Goal: Task Accomplishment & Management: Complete application form

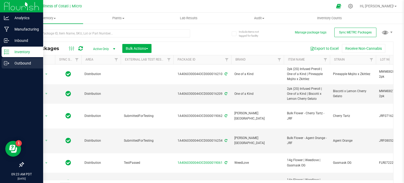
click at [8, 63] on line at bounding box center [7, 63] width 3 height 0
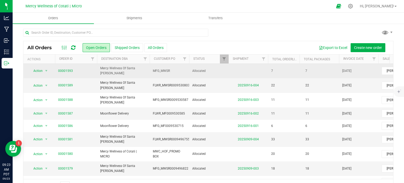
click at [73, 70] on span "00001593" at bounding box center [76, 70] width 36 height 5
click at [69, 69] on link "00001593" at bounding box center [65, 70] width 15 height 5
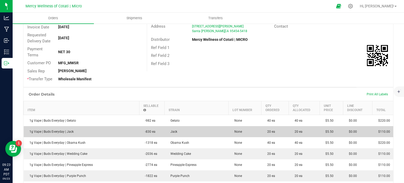
scroll to position [72, 0]
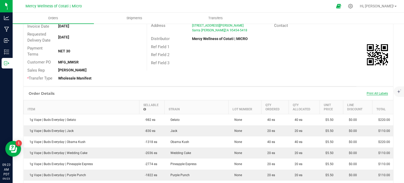
click at [367, 93] on span "Print All Labels" at bounding box center [376, 93] width 21 height 4
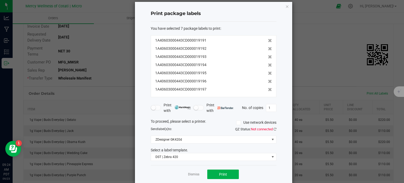
scroll to position [13, 0]
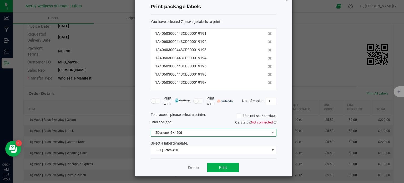
click at [189, 131] on span "ZDesigner GK420d" at bounding box center [210, 132] width 118 height 7
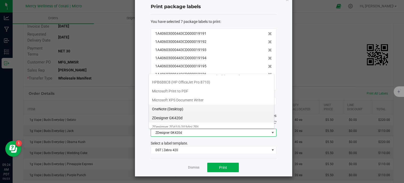
scroll to position [36, 0]
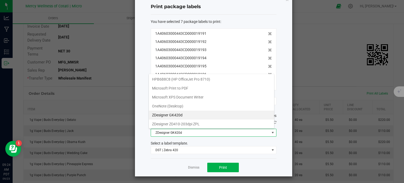
click at [182, 122] on ZPL "ZDesigner ZD410-203dpi ZPL" at bounding box center [211, 123] width 125 height 9
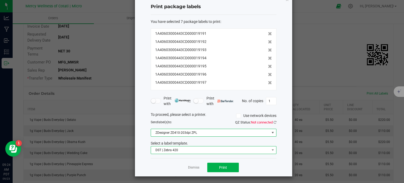
click at [178, 151] on span "DST | Zebra 420" at bounding box center [210, 149] width 118 height 7
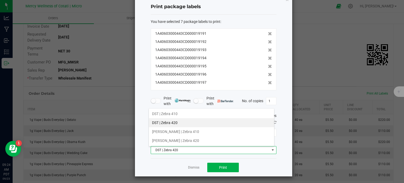
scroll to position [8, 126]
click at [165, 113] on li "DST | Zebra 410" at bounding box center [211, 113] width 125 height 9
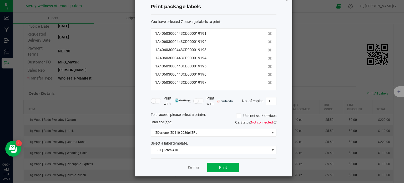
click at [222, 161] on div "Dismiss Print" at bounding box center [214, 167] width 126 height 18
click at [227, 166] on button "Print" at bounding box center [223, 166] width 32 height 9
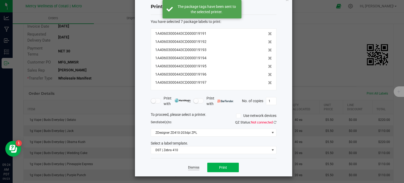
click at [192, 167] on link "Dismiss" at bounding box center [193, 167] width 11 height 4
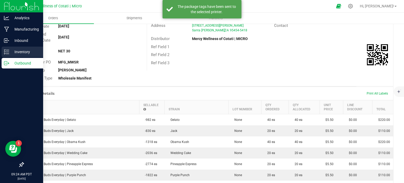
click at [5, 53] on icon at bounding box center [6, 51] width 5 height 5
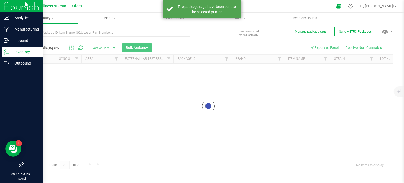
scroll to position [1, 0]
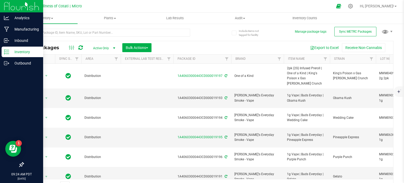
scroll to position [9, 0]
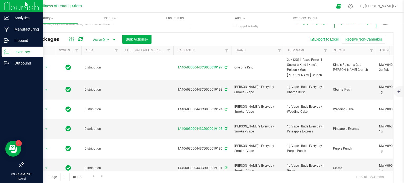
click at [30, 7] on img at bounding box center [21, 6] width 35 height 12
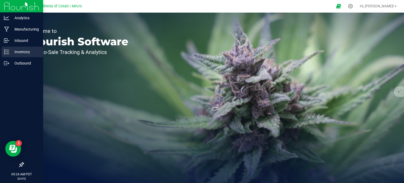
click at [30, 47] on div "Inventory" at bounding box center [23, 51] width 42 height 11
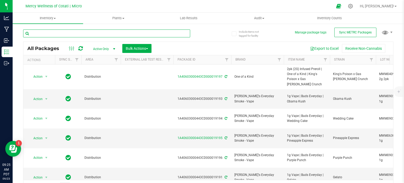
drag, startPoint x: 58, startPoint y: 37, endPoint x: 59, endPoint y: 33, distance: 3.3
click at [58, 36] on input "text" at bounding box center [106, 33] width 167 height 8
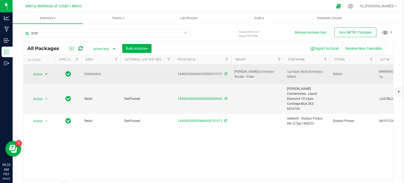
click at [40, 70] on span "Action" at bounding box center [36, 73] width 14 height 7
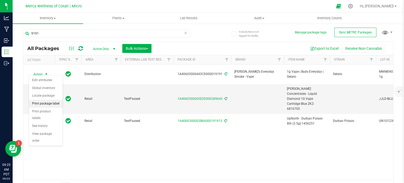
click at [47, 103] on li "Print package label" at bounding box center [46, 104] width 34 height 8
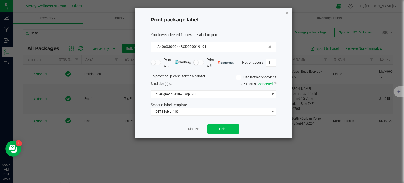
drag, startPoint x: 214, startPoint y: 135, endPoint x: 215, endPoint y: 130, distance: 5.5
click at [215, 132] on div "Dismiss Print" at bounding box center [214, 129] width 126 height 18
click at [215, 123] on div "Dismiss Print" at bounding box center [214, 129] width 126 height 18
click at [219, 126] on button "Print" at bounding box center [223, 128] width 32 height 9
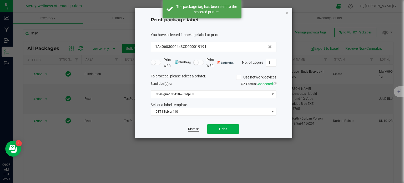
click at [194, 129] on link "Dismiss" at bounding box center [193, 129] width 11 height 4
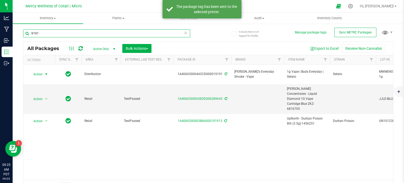
click at [64, 34] on input "9191" at bounding box center [106, 33] width 167 height 8
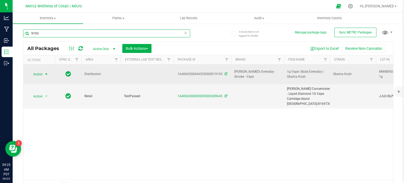
type input "9193"
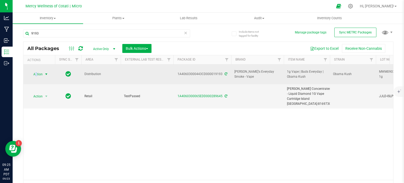
click at [36, 72] on span "Action" at bounding box center [36, 73] width 14 height 7
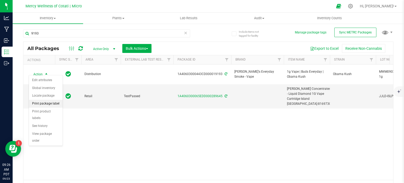
click at [51, 104] on li "Print package label" at bounding box center [46, 104] width 34 height 8
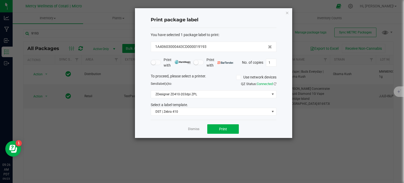
click at [244, 127] on div "Dismiss Print" at bounding box center [214, 129] width 126 height 18
click at [223, 131] on button "Print" at bounding box center [223, 128] width 32 height 9
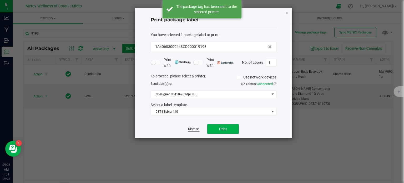
click at [197, 129] on link "Dismiss" at bounding box center [193, 129] width 11 height 4
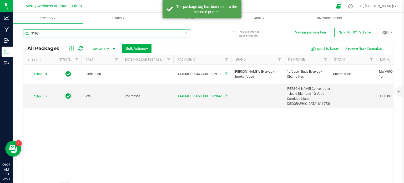
click at [46, 34] on input "9193" at bounding box center [106, 33] width 167 height 8
click at [46, 33] on input "9193" at bounding box center [106, 33] width 167 height 8
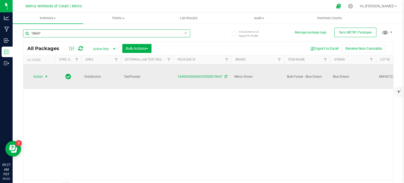
type input "18647"
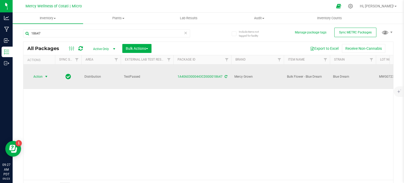
click at [40, 73] on span "Action" at bounding box center [36, 76] width 14 height 7
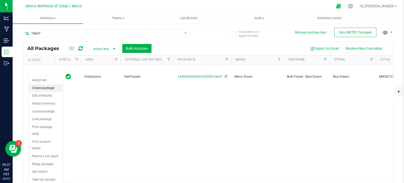
click at [45, 87] on li "Create package" at bounding box center [45, 88] width 33 height 8
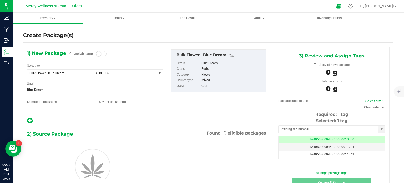
type input "1"
type input "0.0000"
click at [99, 75] on span "Bulk Flower - Blue Dream (BF-BLD-G)" at bounding box center [91, 72] width 129 height 7
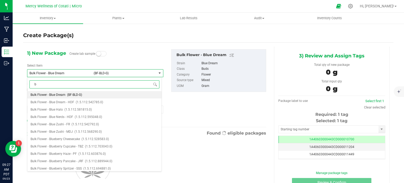
type input "bl"
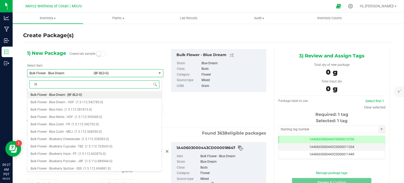
type input "0.0000 g"
type input "blue dream"
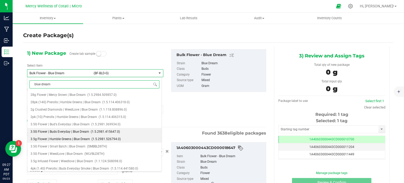
scroll to position [171, 0]
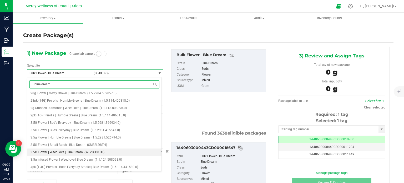
click at [89, 149] on li "3.5G Flower | WeedLove | Blue Dream (WLVBLD8TH)" at bounding box center [94, 151] width 134 height 7
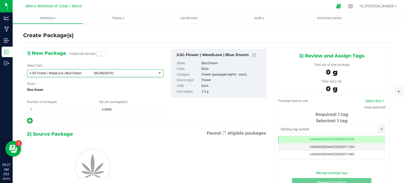
type input "0"
click at [110, 109] on span "0 0" at bounding box center [131, 109] width 64 height 8
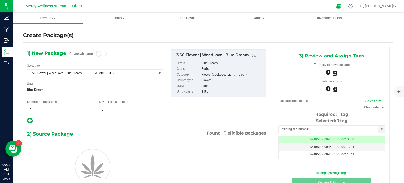
type input "77"
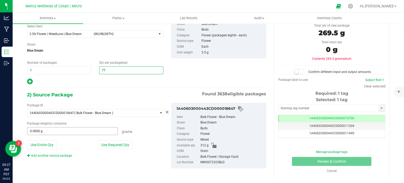
click at [87, 127] on input "0.0000 g" at bounding box center [72, 130] width 90 height 7
type input "77"
type input "270"
click at [297, 71] on span at bounding box center [298, 71] width 11 height 5
type input "270.0000 g"
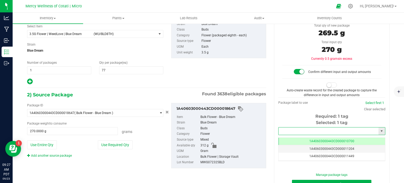
click at [295, 129] on input "text" at bounding box center [328, 130] width 100 height 7
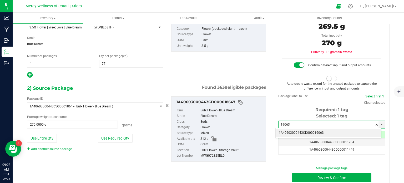
click at [280, 129] on li "1A40603000443CD000019063" at bounding box center [327, 133] width 105 height 8
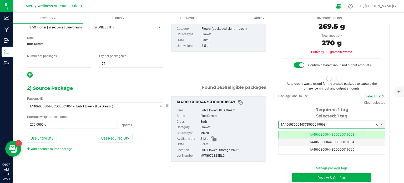
scroll to position [0, 0]
type input "1A40603000443CD000019063"
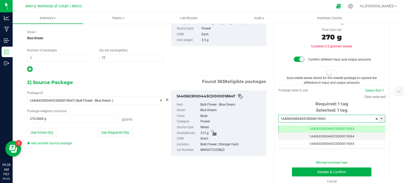
scroll to position [59, 0]
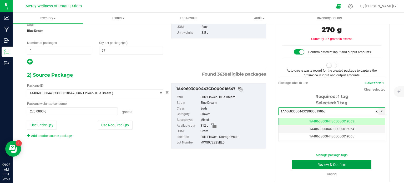
click at [293, 167] on button "Review & Confirm" at bounding box center [331, 164] width 79 height 9
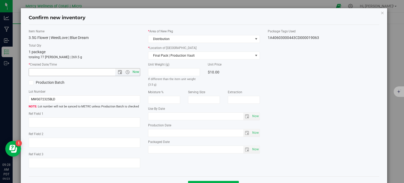
click at [132, 71] on span "Now" at bounding box center [135, 72] width 9 height 8
type input "[DATE] 9:28 AM"
click at [108, 96] on input "MWG072325BLD" at bounding box center [85, 99] width 112 height 8
type input "MWG072325BLD | 3.5g"
click at [104, 118] on textarea at bounding box center [85, 122] width 112 height 10
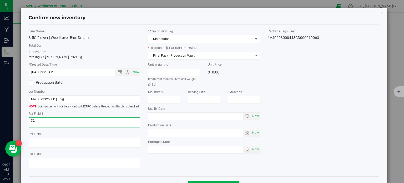
type textarea "32"
click at [257, 114] on div "* Area of [GEOGRAPHIC_DATA] Distribution * Location of [GEOGRAPHIC_DATA] Final …" at bounding box center [204, 92] width 120 height 127
click at [251, 116] on span "Now" at bounding box center [255, 116] width 9 height 8
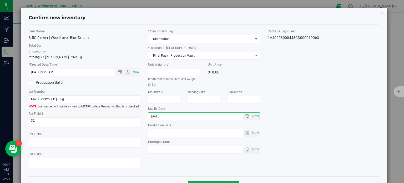
type input "[DATE]"
click at [349, 105] on div "Item Name 3.5G Flower | WeedLove | Blue Dream Total Qty 1 package totaling 77 […" at bounding box center [204, 100] width 358 height 143
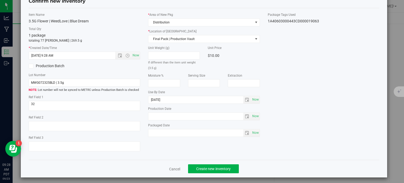
scroll to position [19, 0]
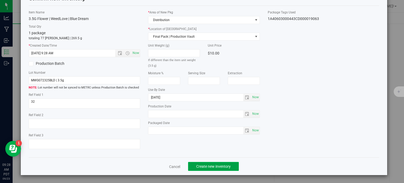
click at [230, 163] on button "Create new inventory" at bounding box center [213, 166] width 51 height 9
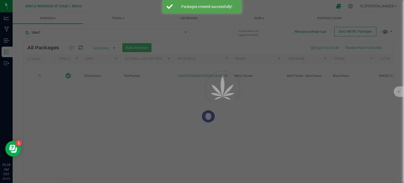
scroll to position [9, 0]
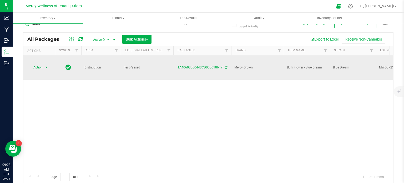
click at [43, 65] on span "Action" at bounding box center [36, 67] width 14 height 7
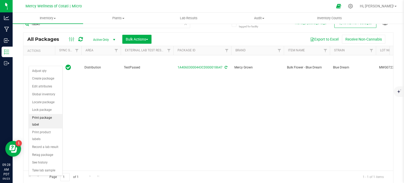
click at [45, 115] on li "Print package label" at bounding box center [45, 121] width 33 height 14
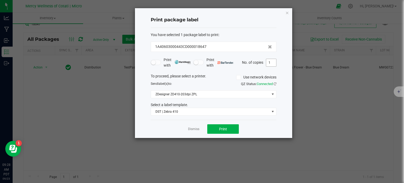
click at [268, 63] on input "1" at bounding box center [271, 62] width 10 height 7
type input "2"
click at [242, 93] on span "ZDesigner ZD410-203dpi ZPL" at bounding box center [210, 93] width 118 height 7
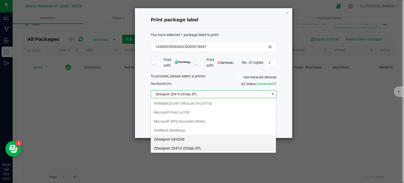
click at [206, 136] on GK420d "ZDesigner GK420d" at bounding box center [213, 139] width 125 height 9
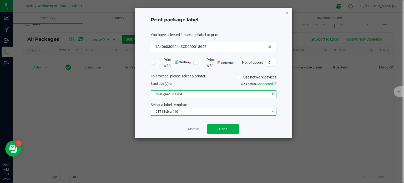
click at [205, 110] on span "DST | Zebra 410" at bounding box center [210, 111] width 118 height 7
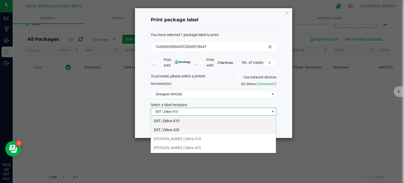
click at [199, 128] on li "DST | Zebra 420" at bounding box center [213, 129] width 125 height 9
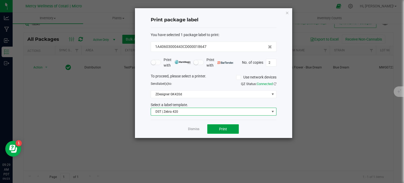
click at [226, 132] on button "Print" at bounding box center [223, 128] width 32 height 9
click at [192, 127] on link "Dismiss" at bounding box center [193, 129] width 11 height 4
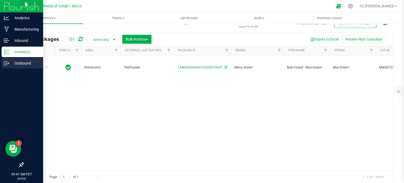
click at [7, 64] on icon at bounding box center [6, 62] width 5 height 5
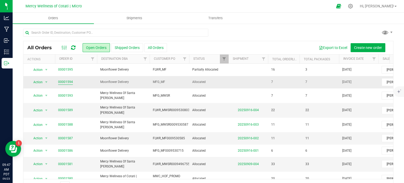
click at [68, 81] on link "00001594" at bounding box center [65, 81] width 15 height 5
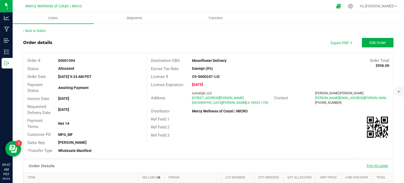
click at [370, 166] on span "Print All Labels" at bounding box center [376, 166] width 21 height 4
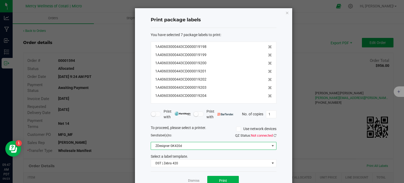
click at [223, 148] on span "ZDesigner GK420d" at bounding box center [210, 145] width 118 height 7
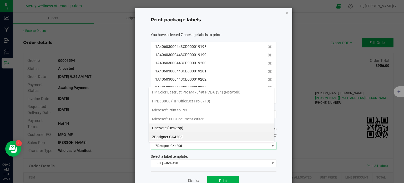
scroll to position [36, 0]
click at [182, 135] on ZPL "ZDesigner ZD410-203dpi ZPL" at bounding box center [211, 136] width 125 height 9
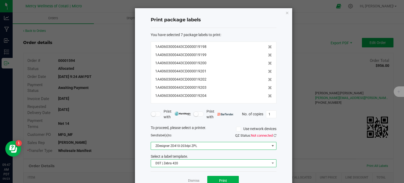
click at [183, 164] on span "DST | Zebra 420" at bounding box center [210, 162] width 118 height 7
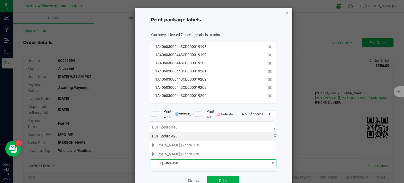
scroll to position [8, 126]
click at [173, 129] on li "DST | Zebra 410" at bounding box center [211, 126] width 125 height 9
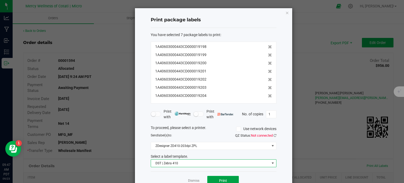
click at [219, 180] on span "Print" at bounding box center [223, 180] width 8 height 4
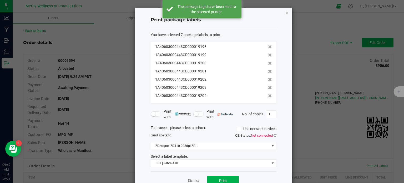
click at [195, 178] on app-cancel-button "Dismiss" at bounding box center [193, 181] width 11 height 6
click at [194, 178] on app-cancel-button "Dismiss" at bounding box center [193, 181] width 11 height 6
click at [194, 179] on link "Dismiss" at bounding box center [193, 180] width 11 height 4
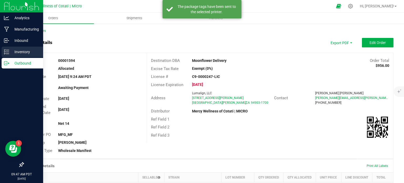
click at [6, 51] on icon at bounding box center [6, 51] width 5 height 5
